Goal: Obtain resource: Download file/media

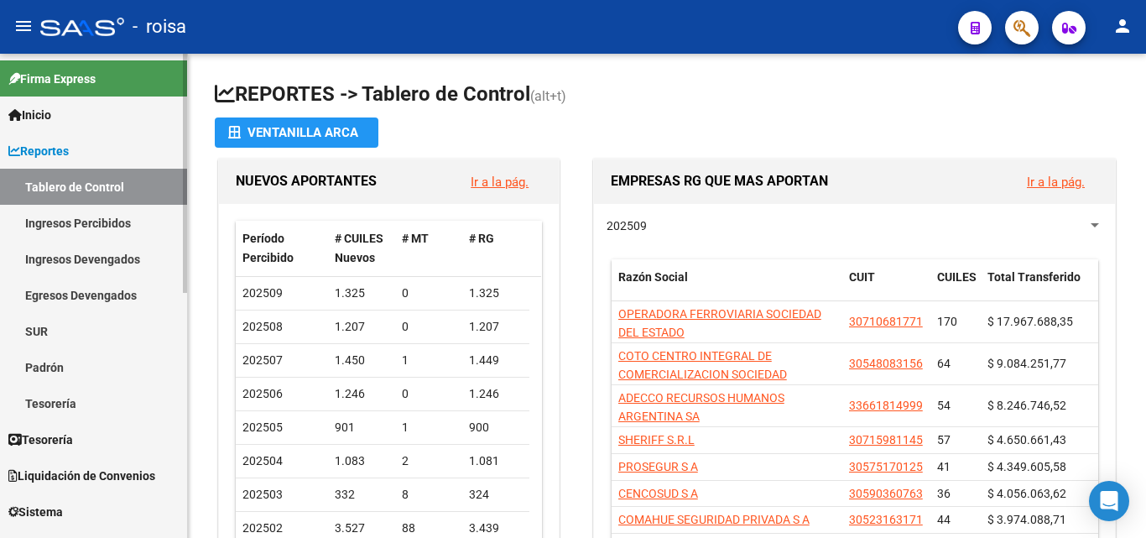
click at [91, 359] on link "Padrón" at bounding box center [93, 367] width 187 height 36
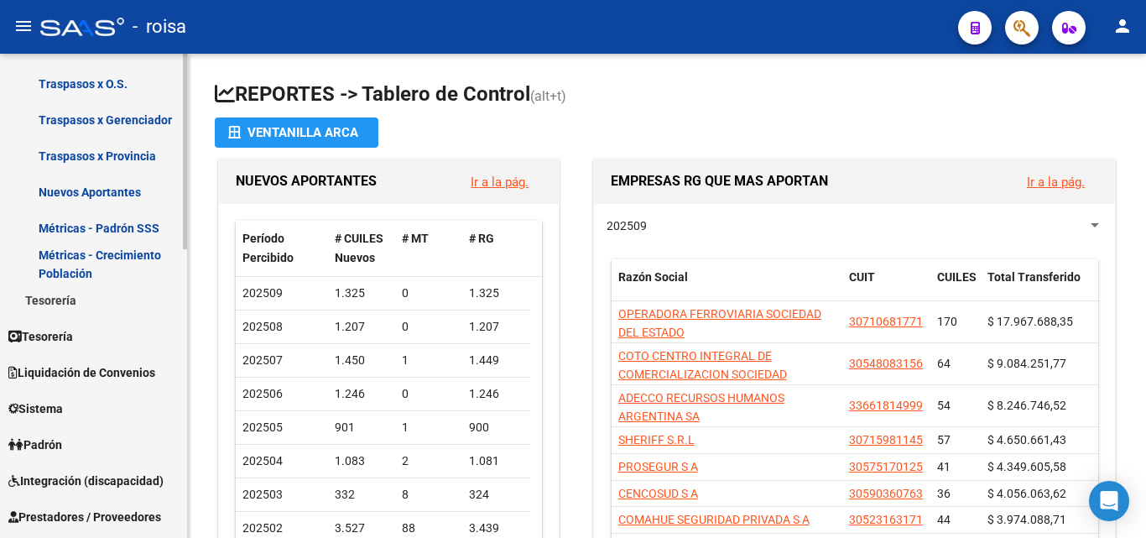
scroll to position [419, 0]
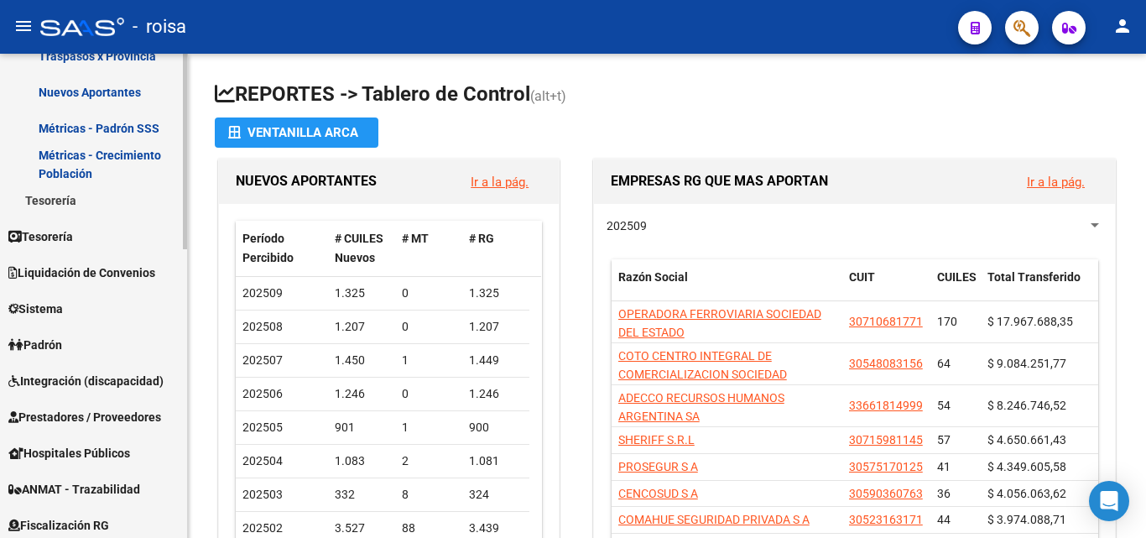
click at [102, 345] on link "Padrón" at bounding box center [93, 344] width 187 height 36
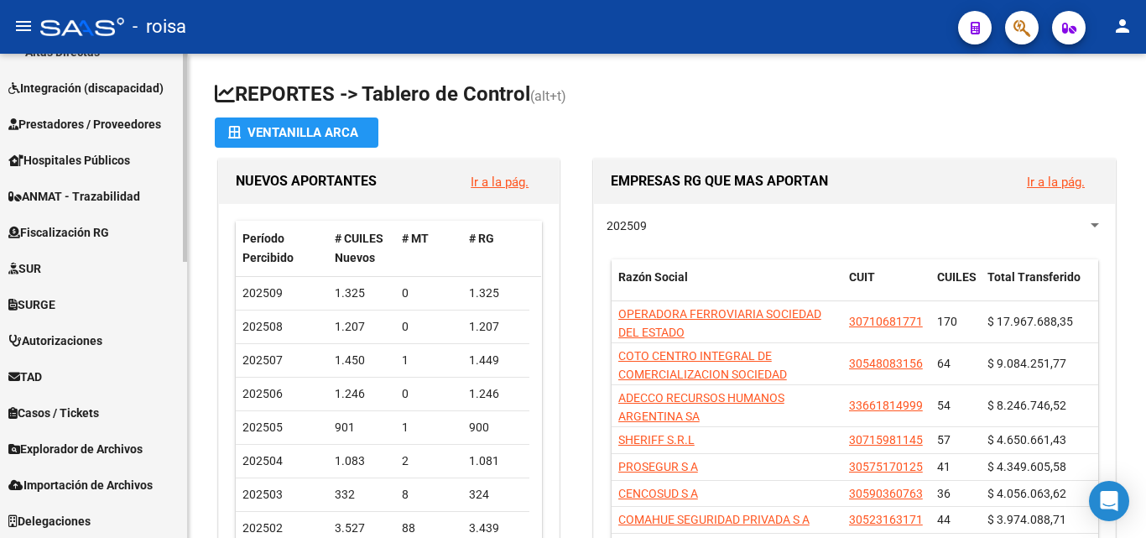
scroll to position [641, 0]
click at [133, 450] on span "Explorador de Archivos" at bounding box center [75, 448] width 134 height 18
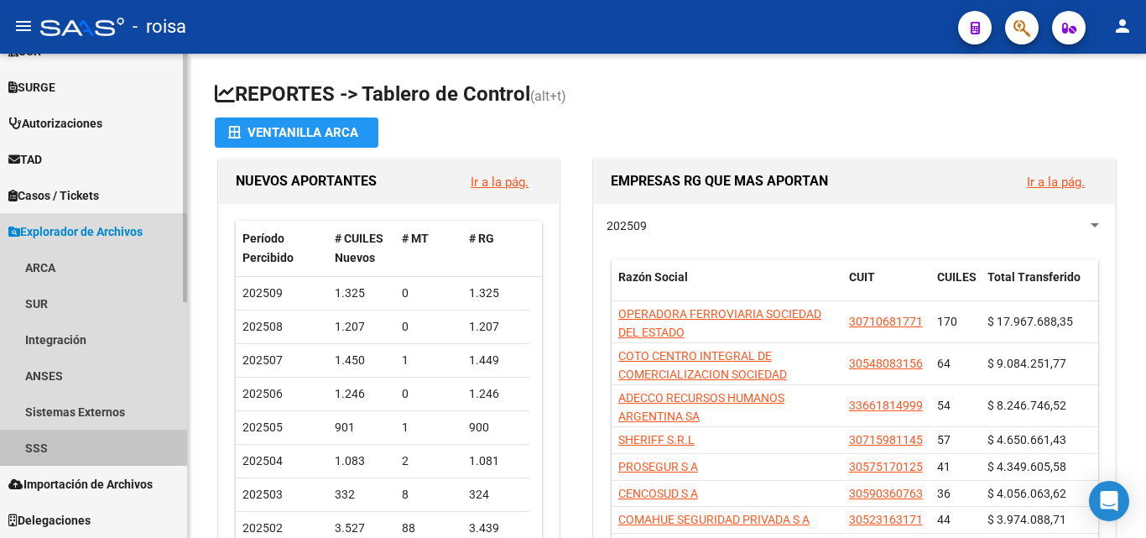
click at [111, 442] on link "SSS" at bounding box center [93, 448] width 187 height 36
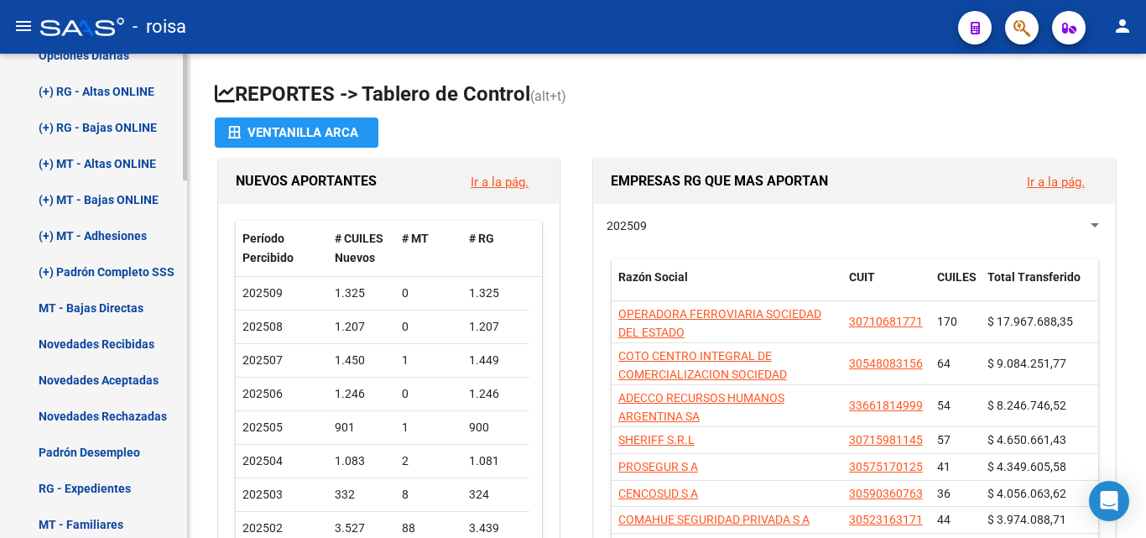
scroll to position [964, 0]
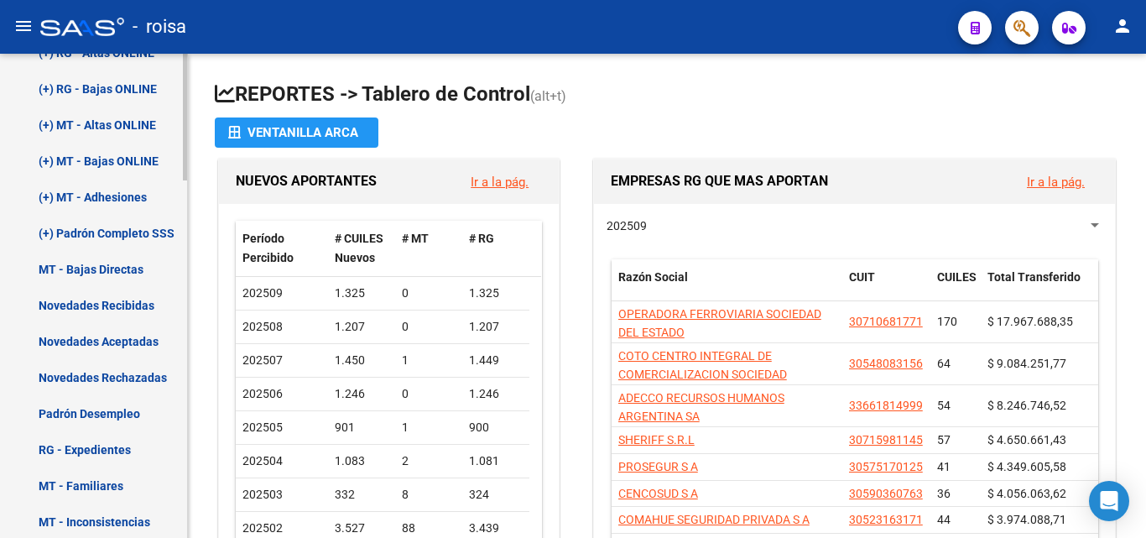
click at [139, 303] on link "Novedades Recibidas" at bounding box center [93, 305] width 187 height 36
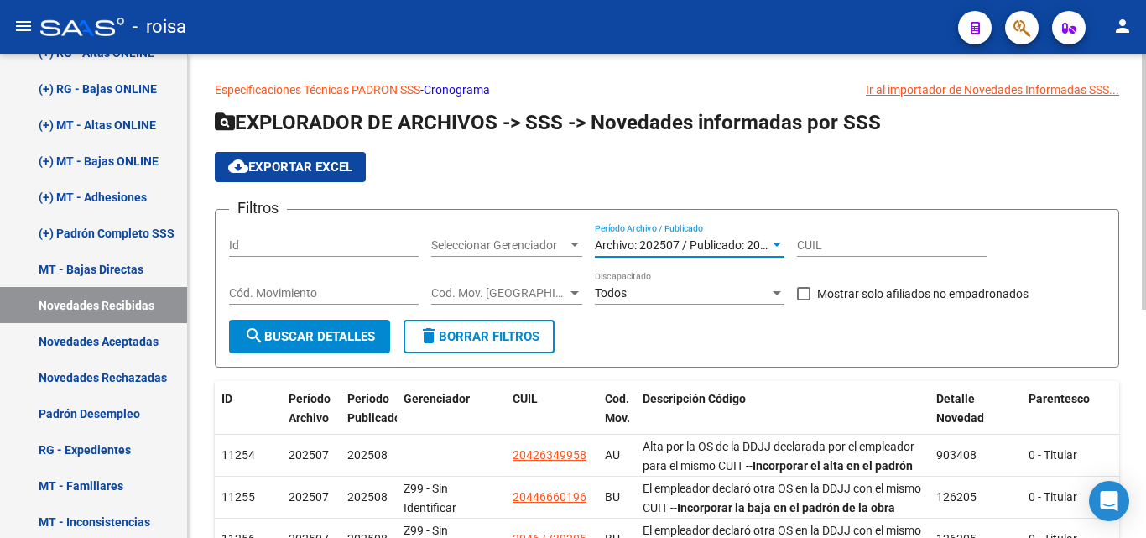
click at [773, 245] on div at bounding box center [777, 244] width 8 height 4
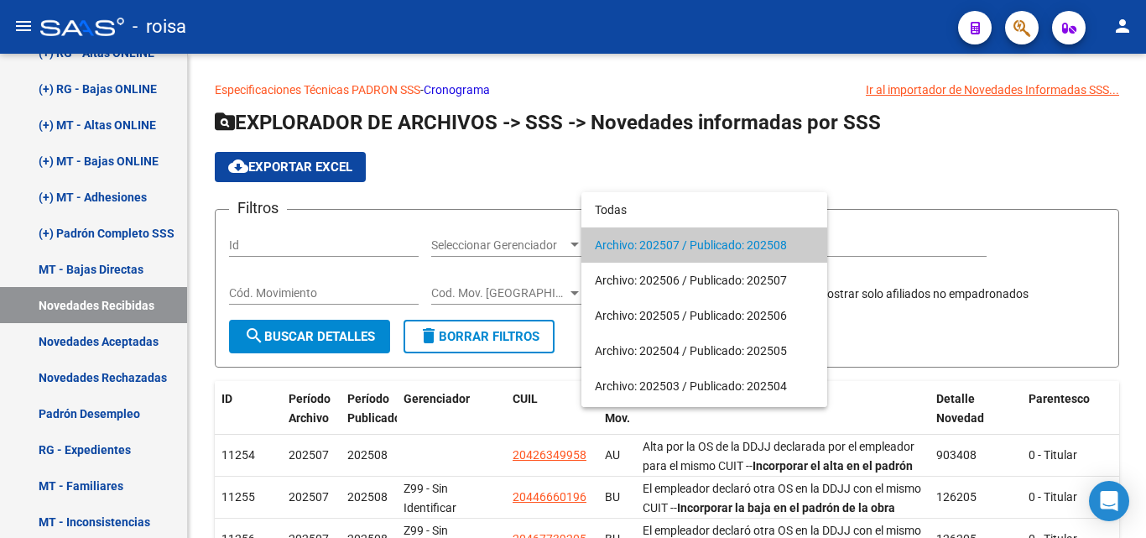
click at [103, 372] on div at bounding box center [573, 269] width 1146 height 538
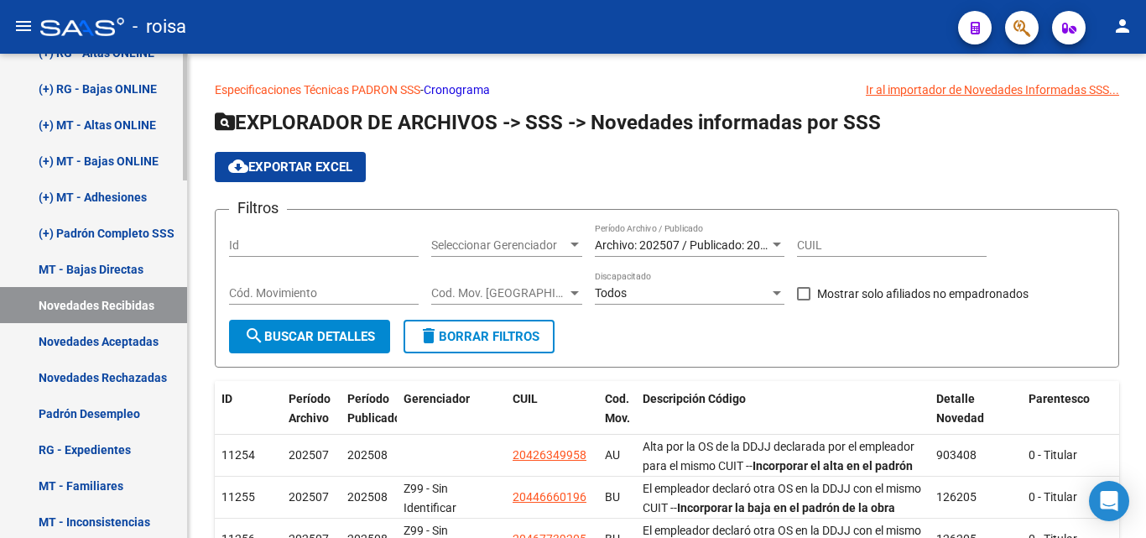
click at [122, 338] on link "Novedades Aceptadas" at bounding box center [93, 341] width 187 height 36
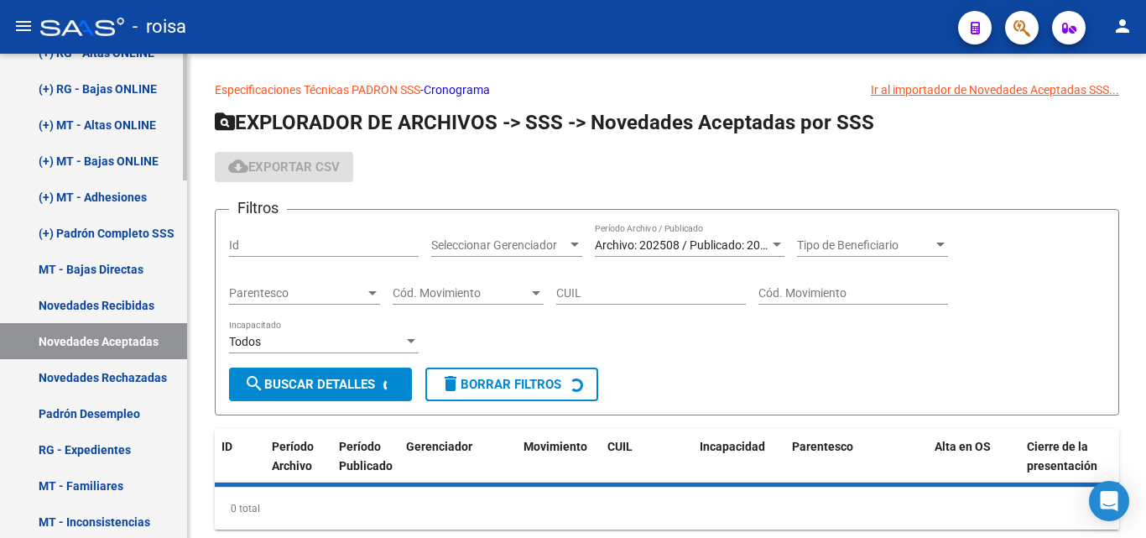
click at [139, 376] on link "Novedades Rechazadas" at bounding box center [93, 377] width 187 height 36
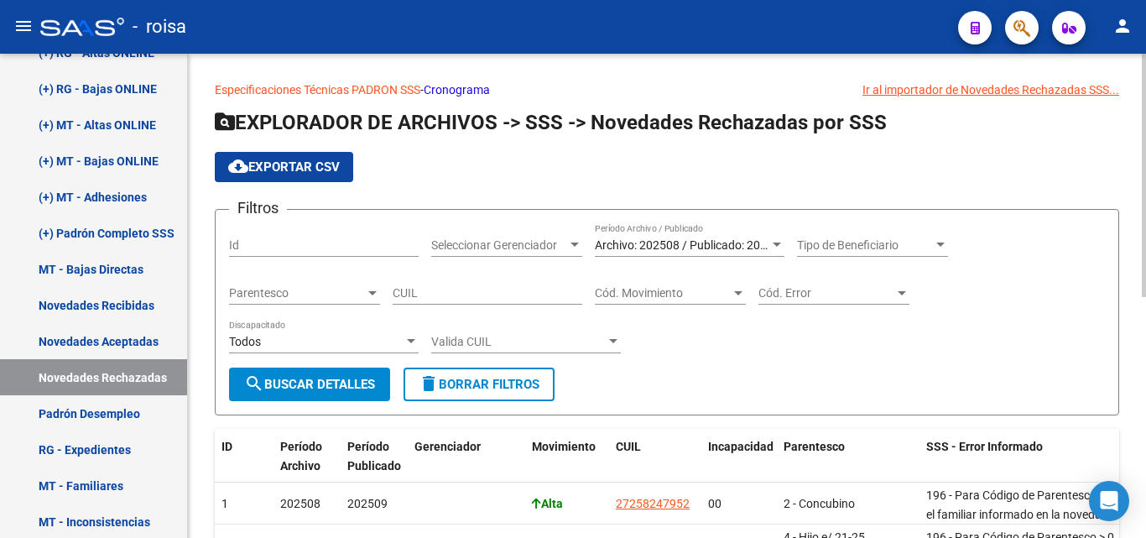
click at [780, 248] on div at bounding box center [776, 244] width 15 height 13
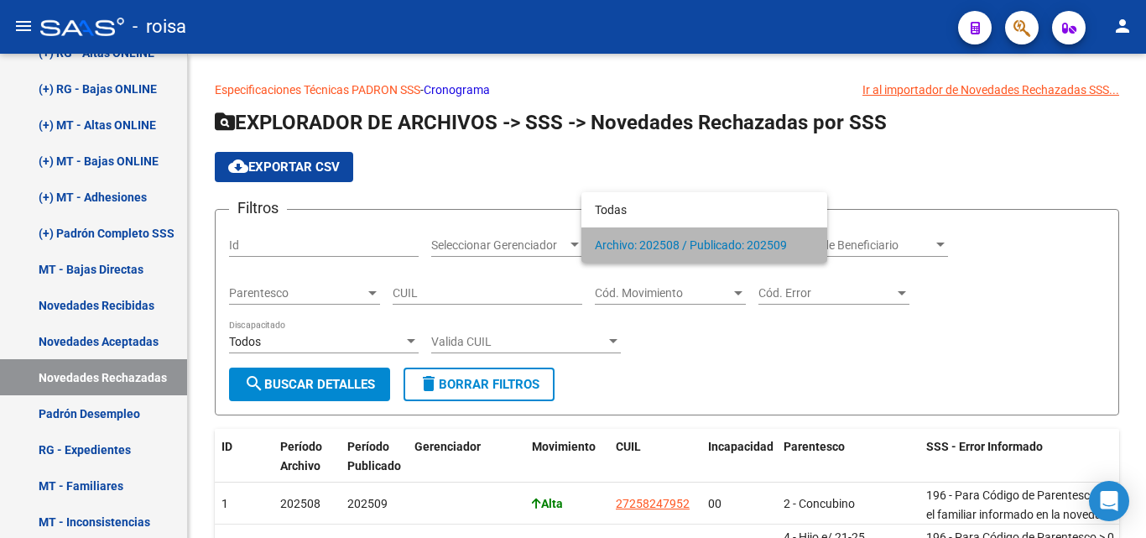
click at [789, 247] on span "Archivo: 202508 / Publicado: 202509" at bounding box center [704, 244] width 219 height 35
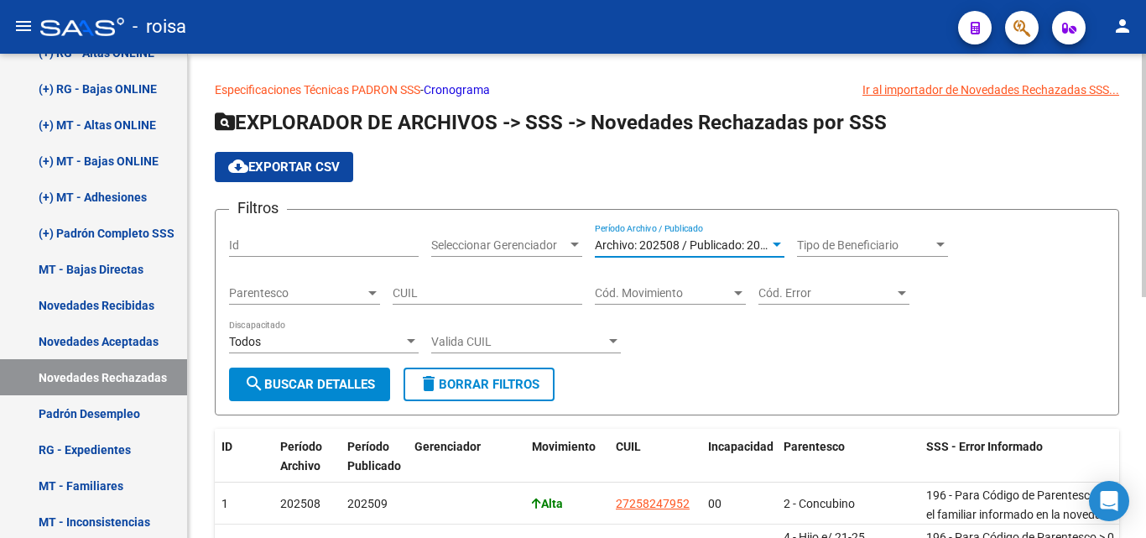
click at [304, 170] on span "cloud_download Exportar CSV" at bounding box center [284, 166] width 112 height 15
